Goal: Obtain resource: Obtain resource

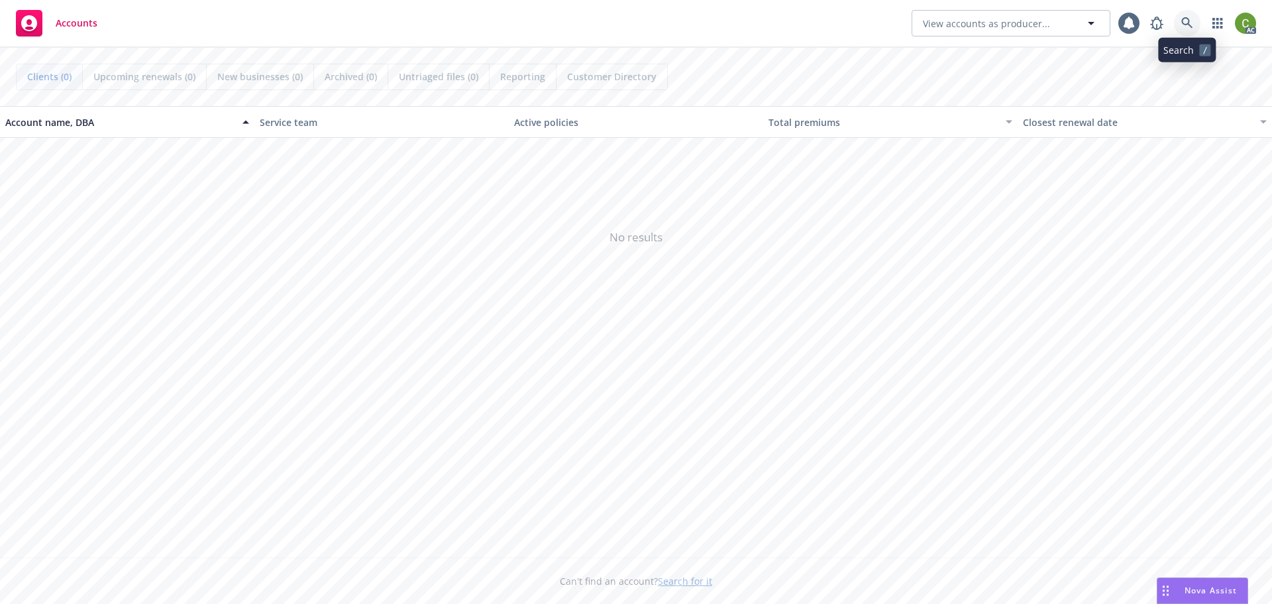
click at [1184, 26] on icon at bounding box center [1187, 23] width 12 height 12
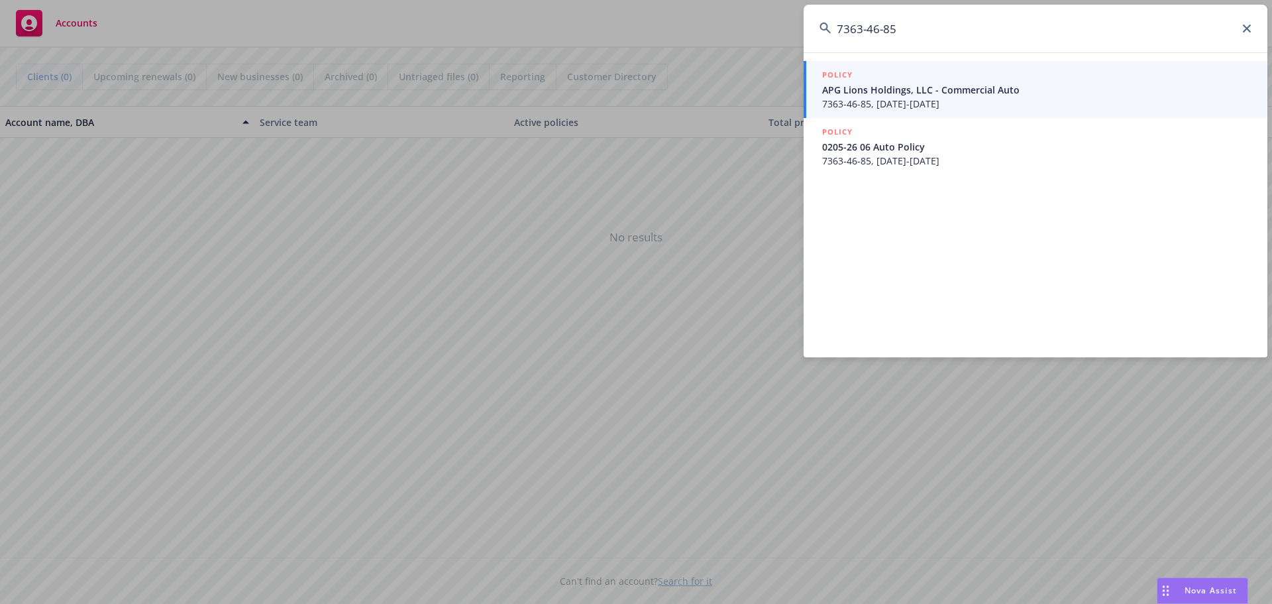
type input "7363-46-85"
click at [1032, 85] on span "APG Lions Holdings, LLC - Commercial Auto" at bounding box center [1036, 90] width 429 height 14
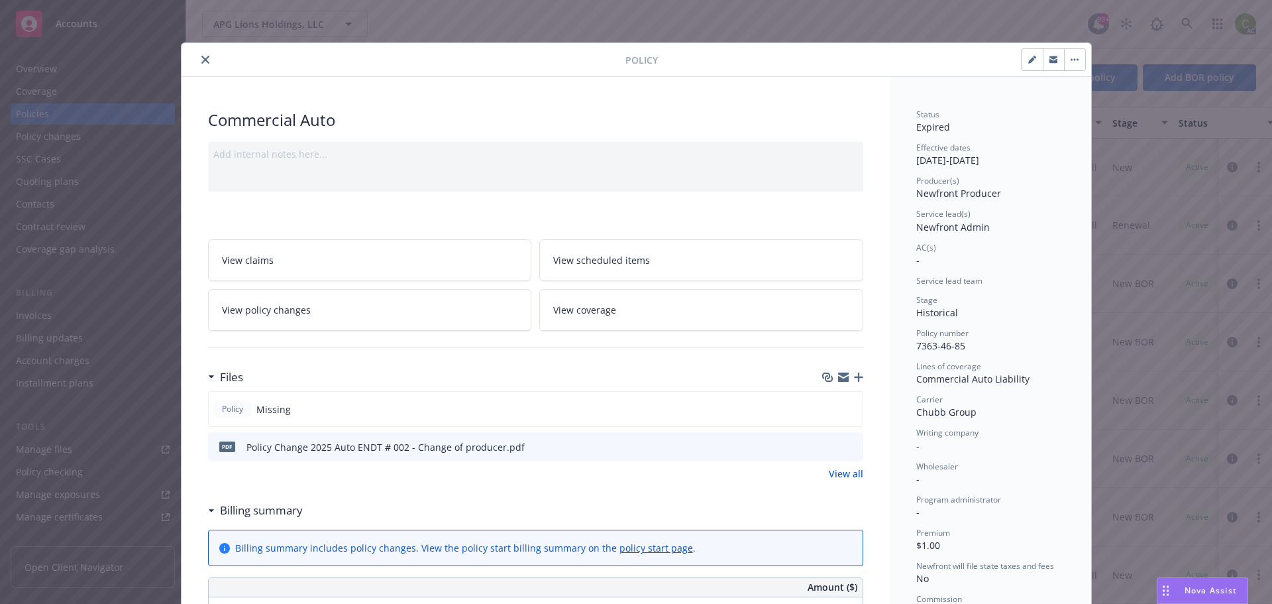
click at [847, 475] on link "View all" at bounding box center [846, 473] width 34 height 14
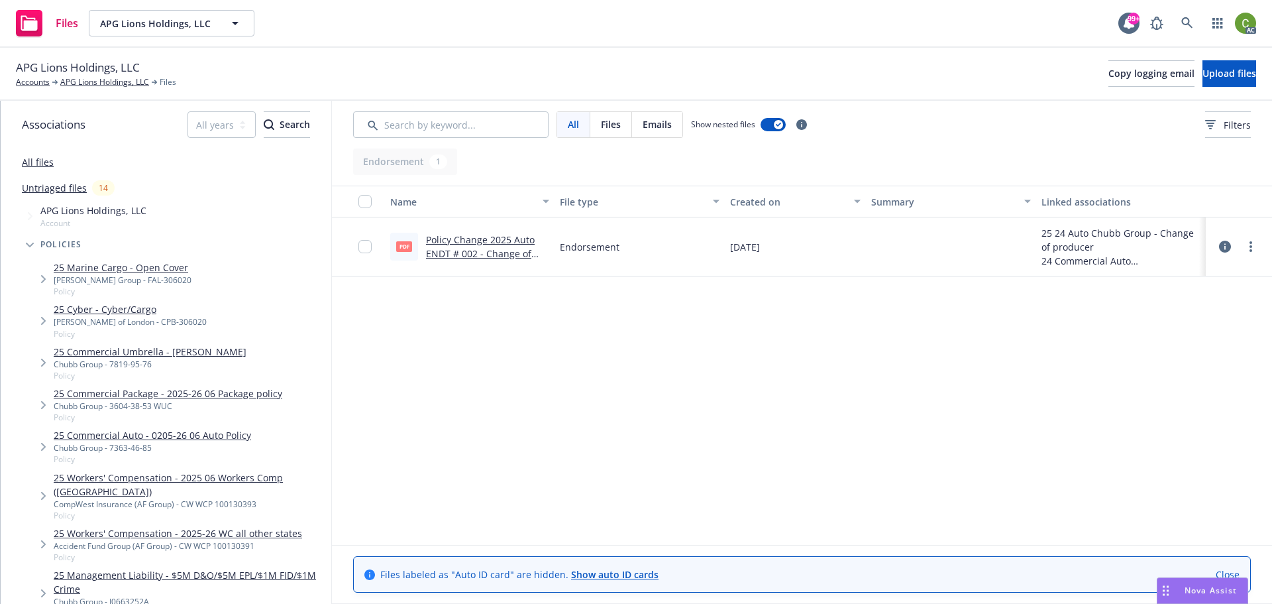
click at [445, 247] on link "Policy Change 2025 Auto ENDT # 002 - Change of producer.pdf" at bounding box center [480, 253] width 109 height 40
